Goal: Task Accomplishment & Management: Use online tool/utility

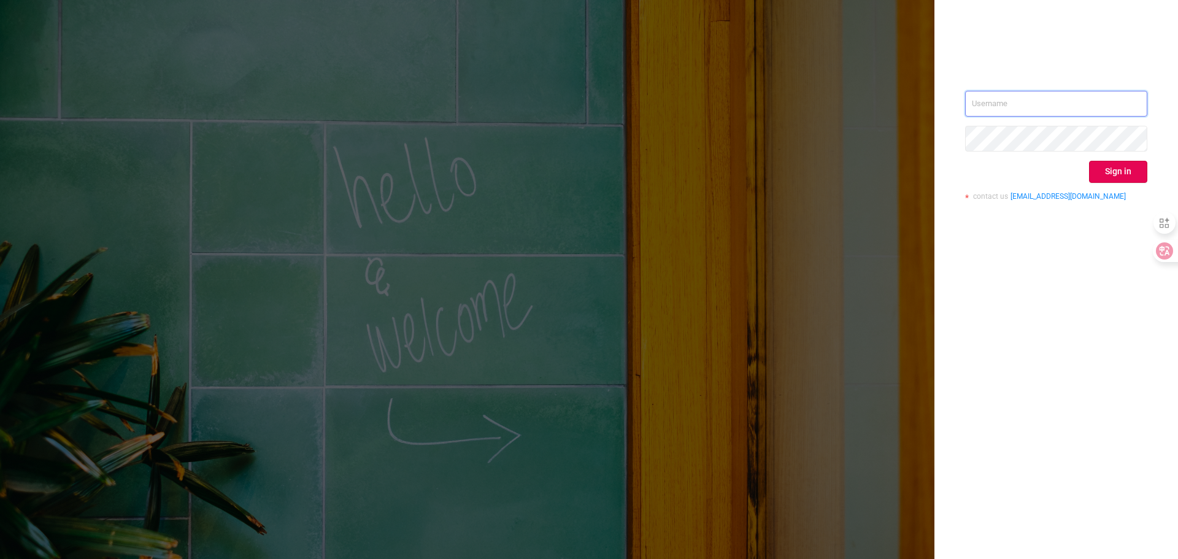
click at [1032, 101] on input "text" at bounding box center [1056, 104] width 182 height 26
type input "[PERSON_NAME][EMAIL_ADDRESS][DOMAIN_NAME]"
click at [1111, 170] on button "Sign in" at bounding box center [1118, 172] width 58 height 22
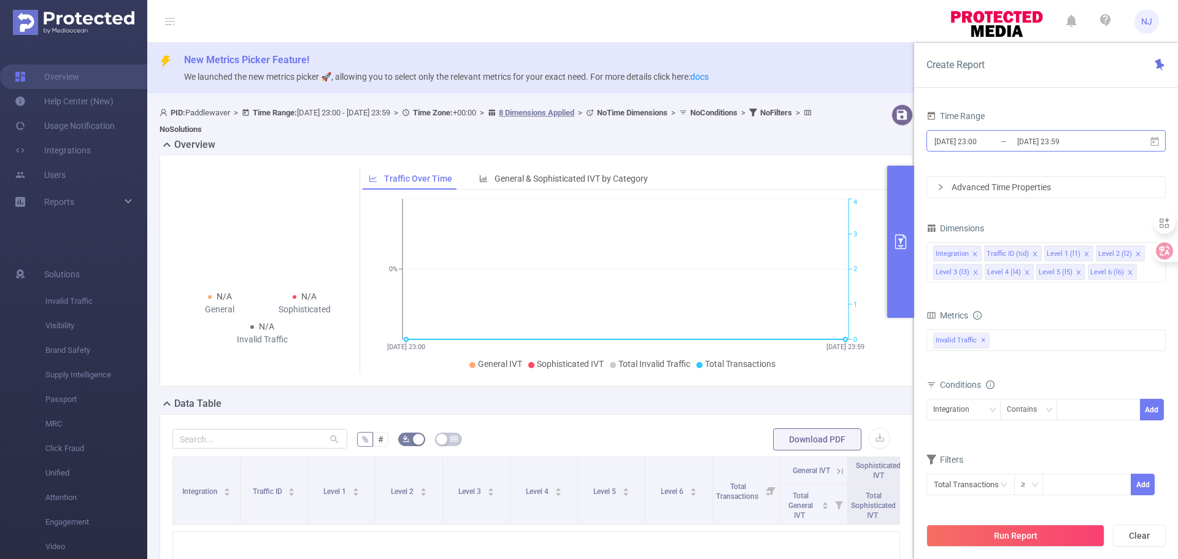
click at [996, 144] on input "[DATE] 23:00" at bounding box center [983, 141] width 99 height 17
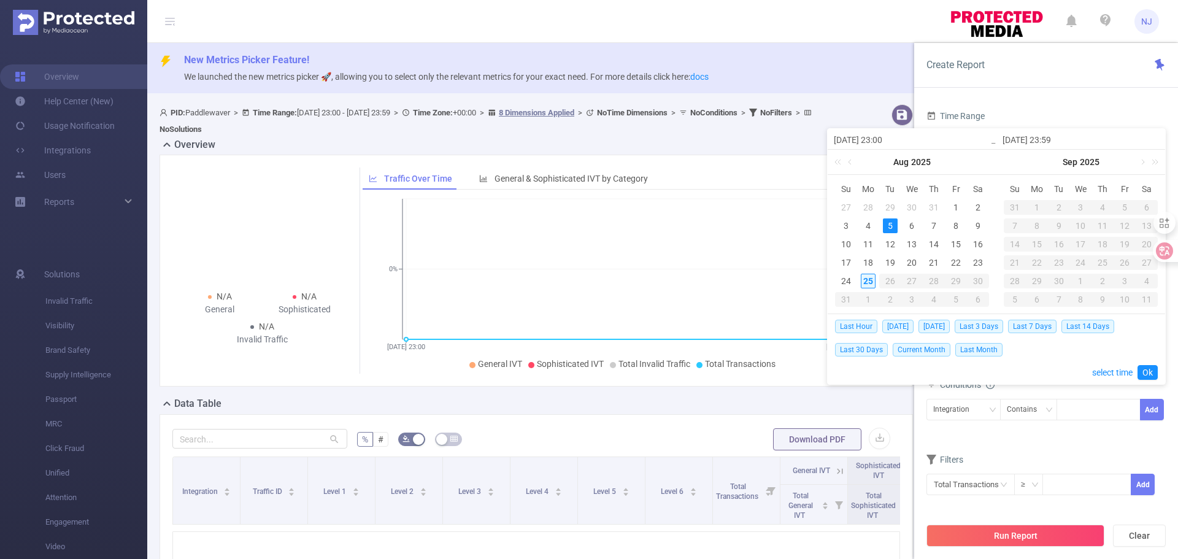
click at [870, 282] on div "25" at bounding box center [868, 281] width 15 height 15
click at [848, 279] on div "24" at bounding box center [846, 281] width 15 height 15
type input "[DATE] 23:00"
type input "[DATE] 23:59"
type input "[DATE] 23:00"
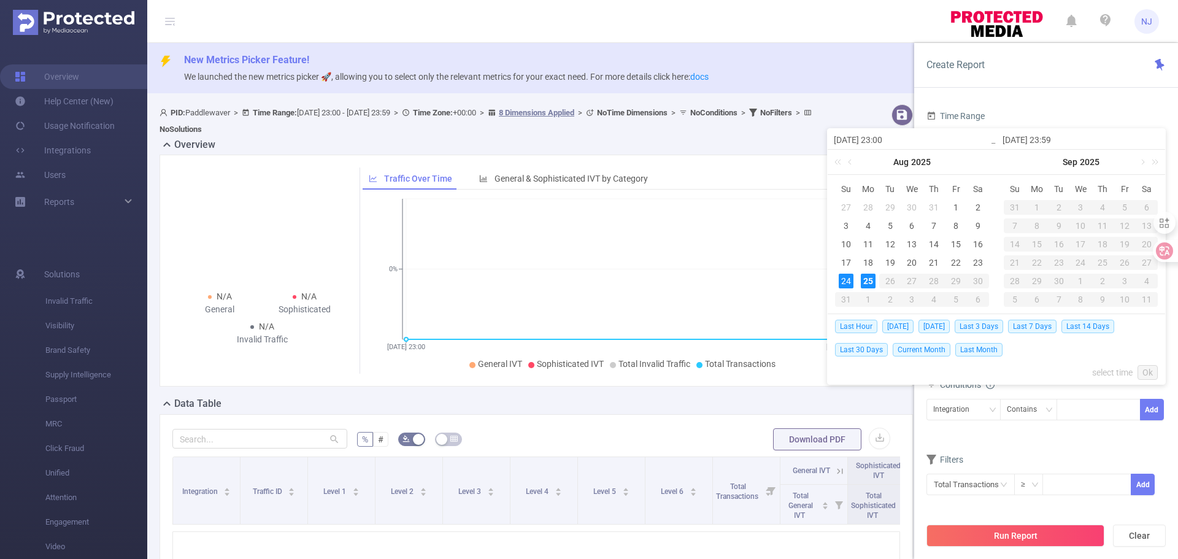
type input "[DATE] 23:59"
click at [848, 279] on div "24" at bounding box center [846, 281] width 15 height 15
click at [840, 279] on div "24" at bounding box center [846, 281] width 15 height 15
type input "[DATE] 23:59"
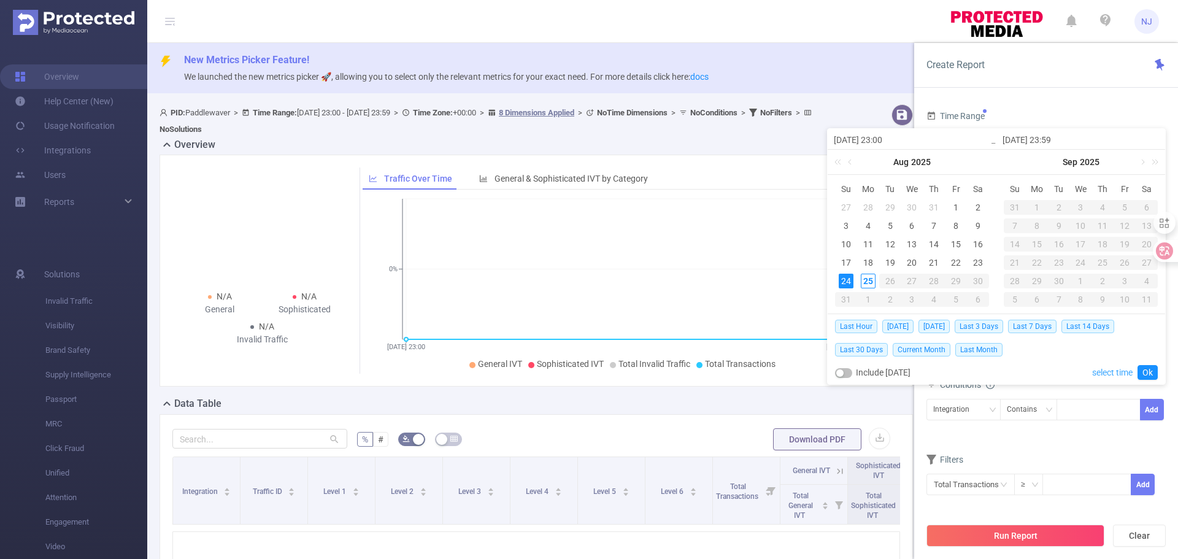
click at [1110, 375] on link "select time" at bounding box center [1113, 372] width 41 height 23
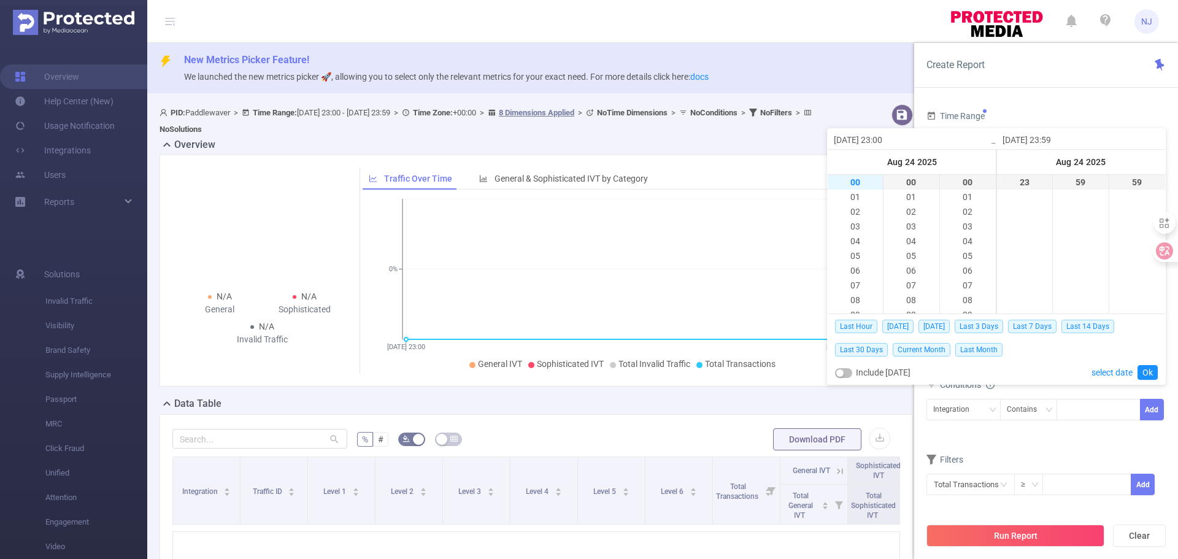
click at [854, 182] on li "00" at bounding box center [855, 182] width 55 height 15
type input "[DATE] 00:00"
click at [1156, 372] on link "Ok" at bounding box center [1148, 372] width 20 height 15
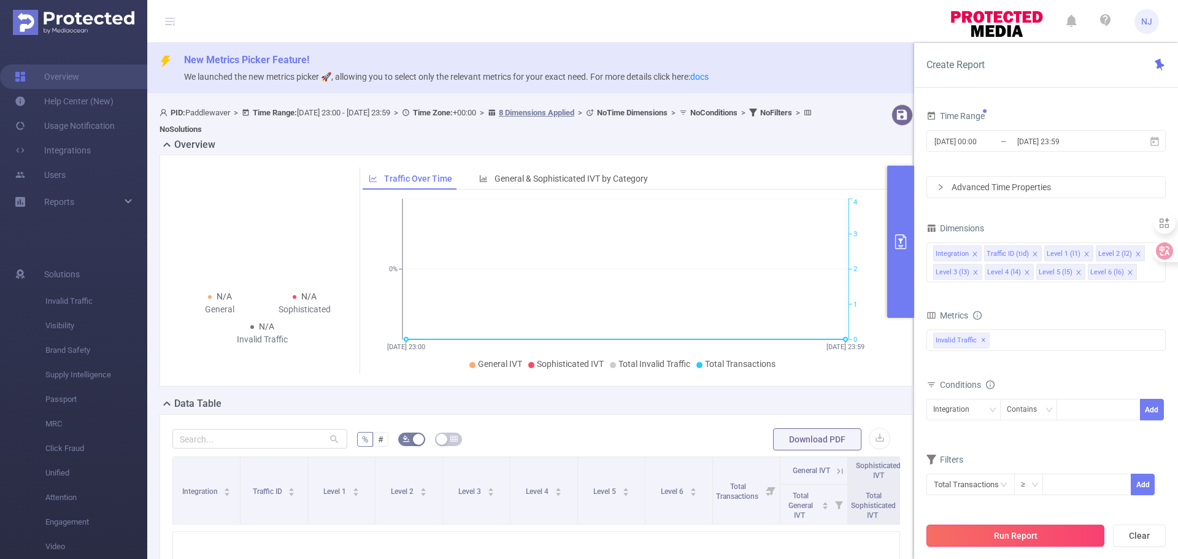
click at [1032, 544] on button "Run Report" at bounding box center [1016, 536] width 178 height 22
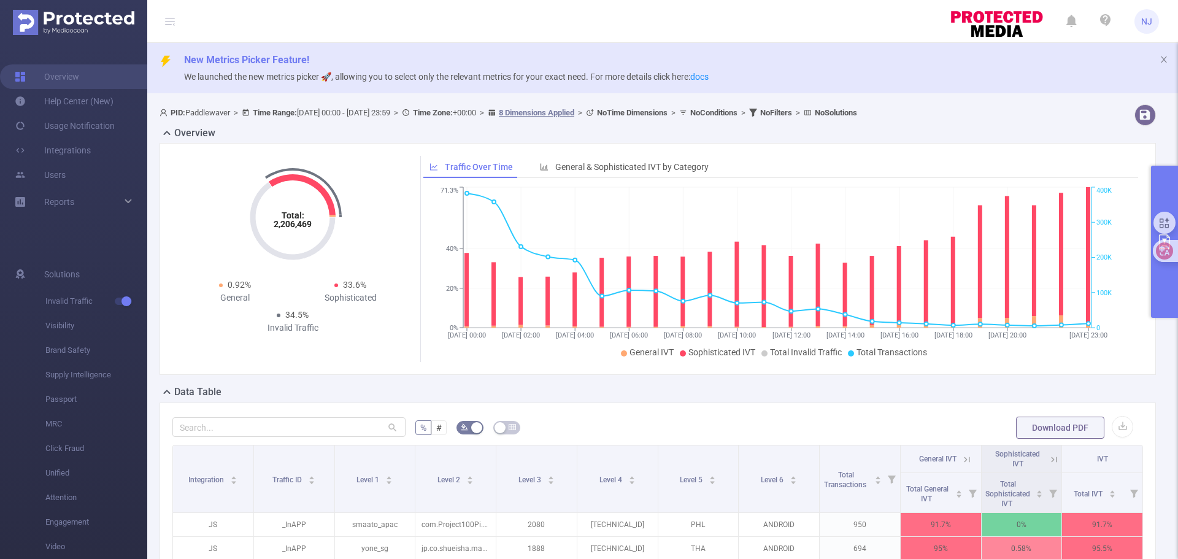
click at [1162, 285] on button "primary" at bounding box center [1164, 242] width 27 height 152
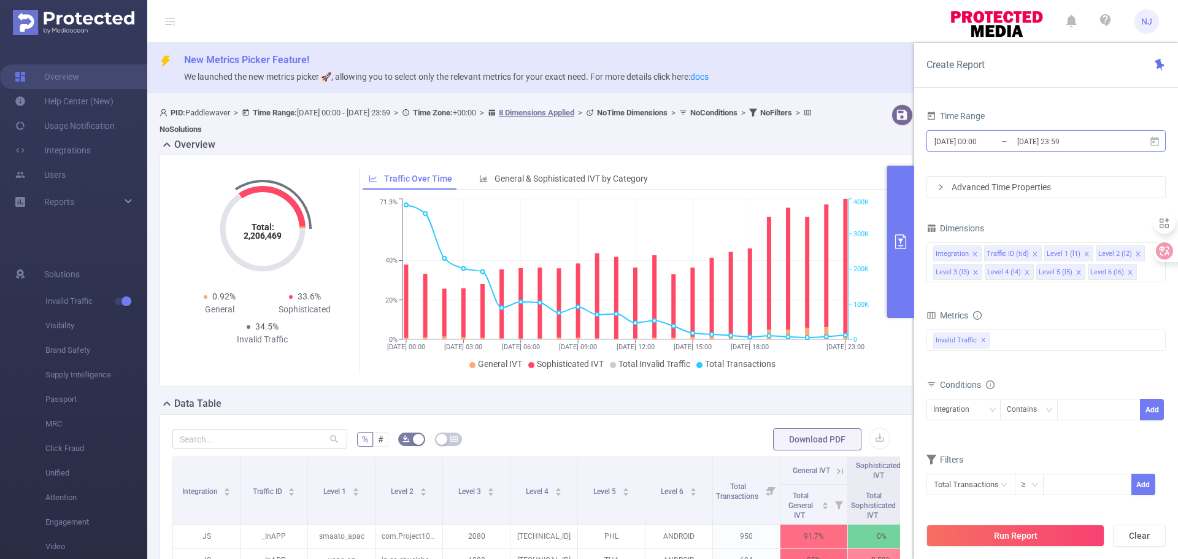
click at [979, 141] on input "[DATE] 00:00" at bounding box center [983, 141] width 99 height 17
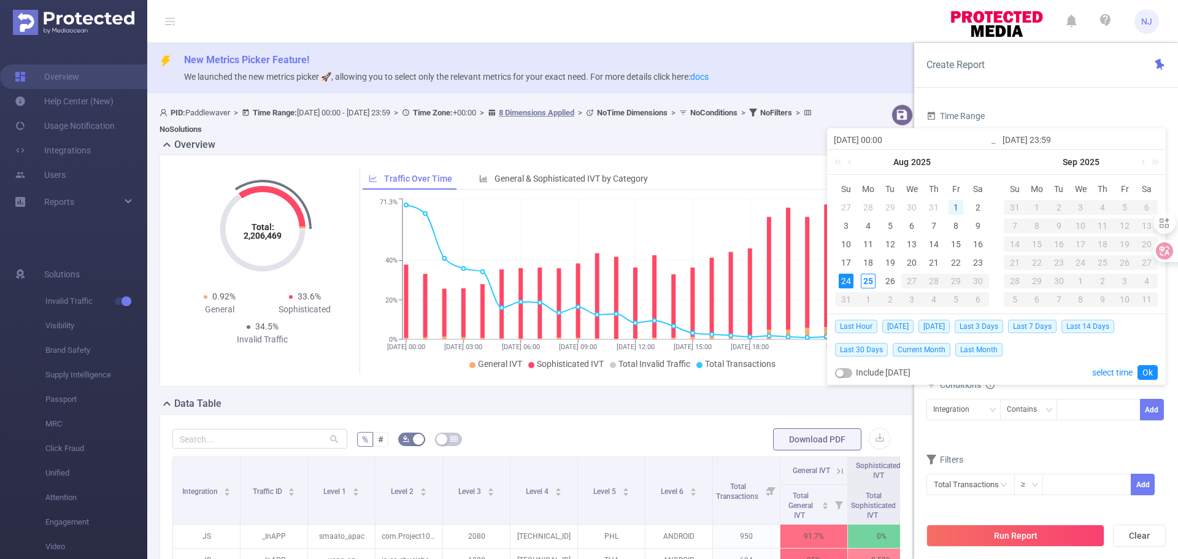
click at [959, 202] on div "1" at bounding box center [956, 207] width 15 height 15
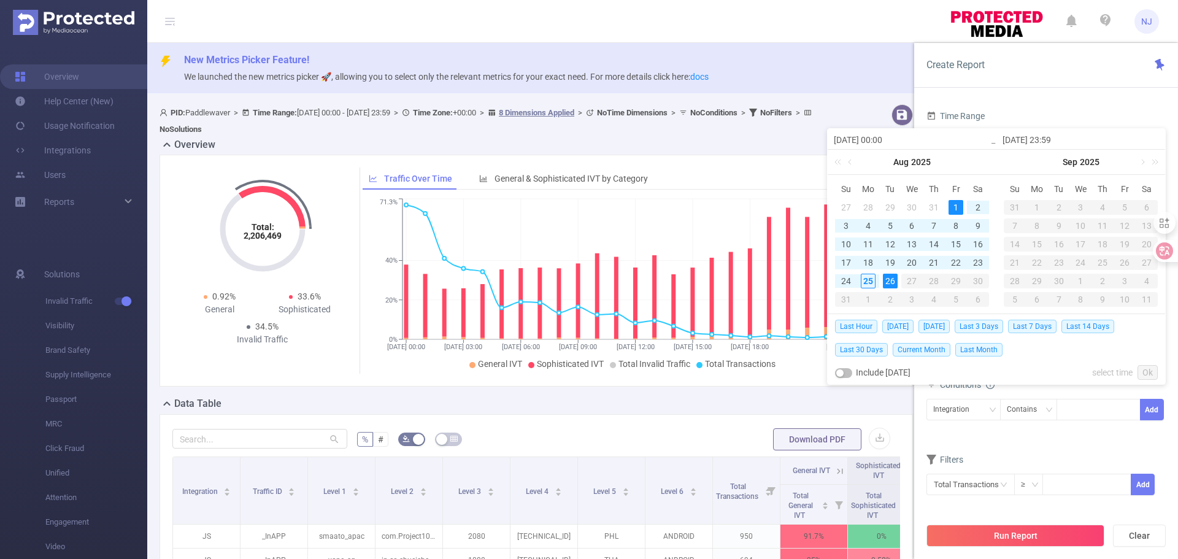
click at [888, 280] on div "26" at bounding box center [890, 281] width 15 height 15
type input "[DATE] 00:00"
type input "[DATE] 05:00"
type input "[DATE] 00:00"
type input "[DATE] 05:00"
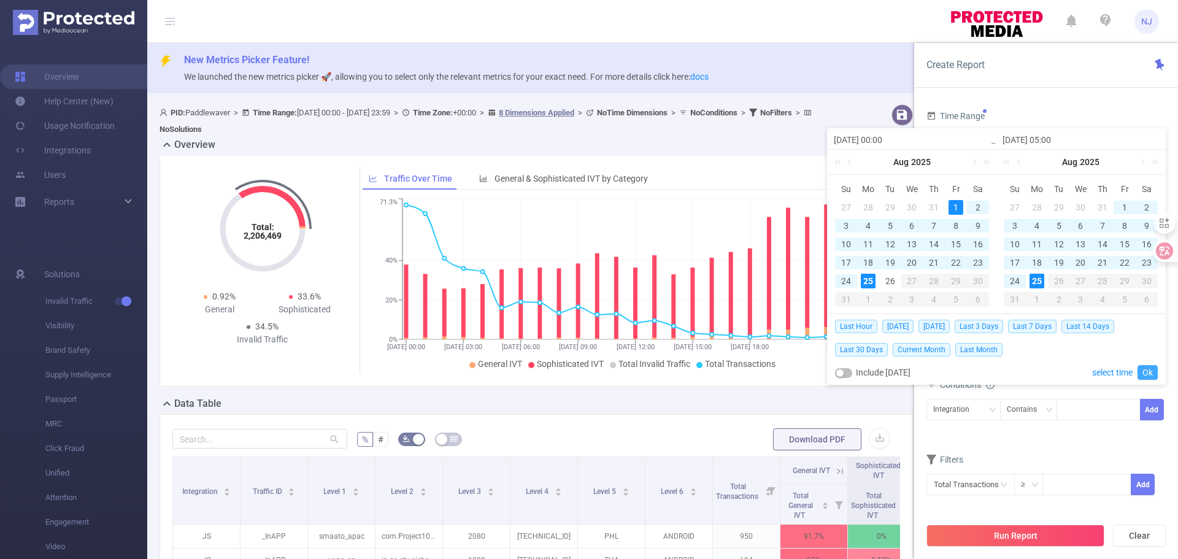
click at [1146, 374] on link "Ok" at bounding box center [1148, 372] width 20 height 15
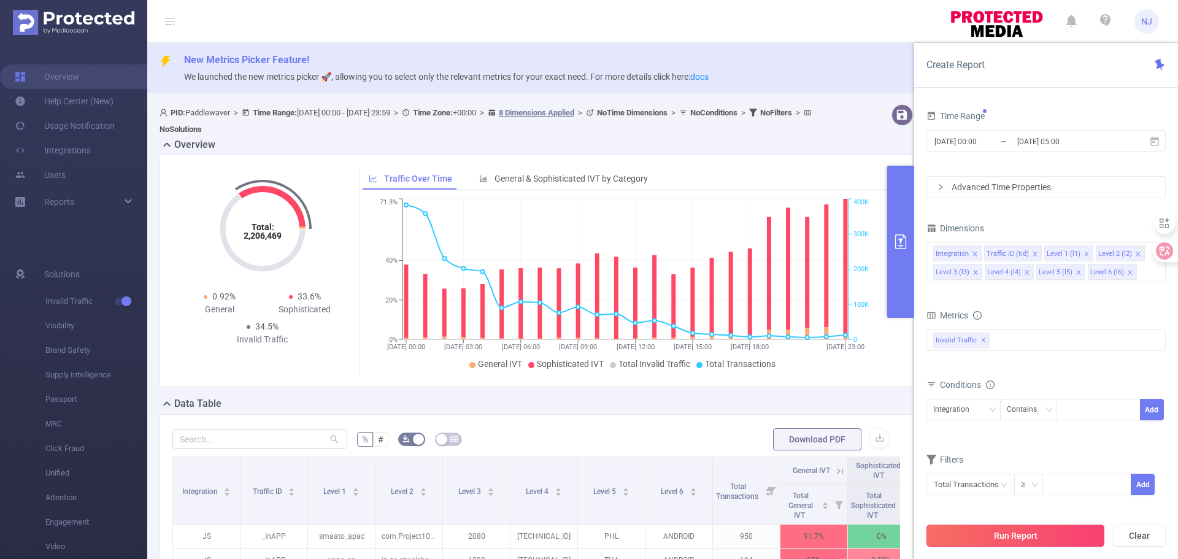
click at [1035, 538] on button "Run Report" at bounding box center [1016, 536] width 178 height 22
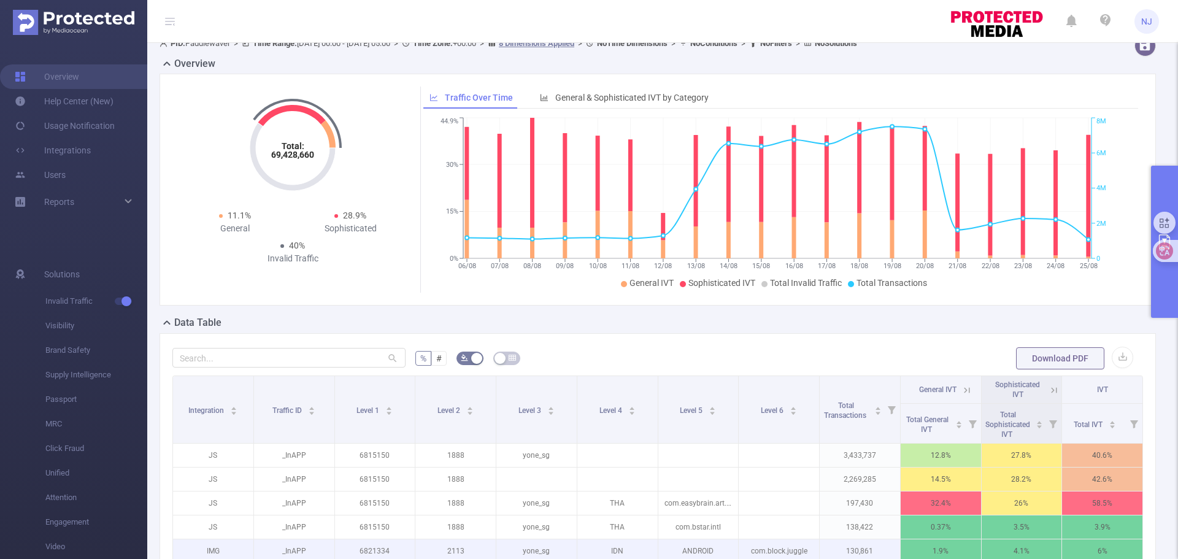
scroll to position [307, 0]
